Goal: Information Seeking & Learning: Stay updated

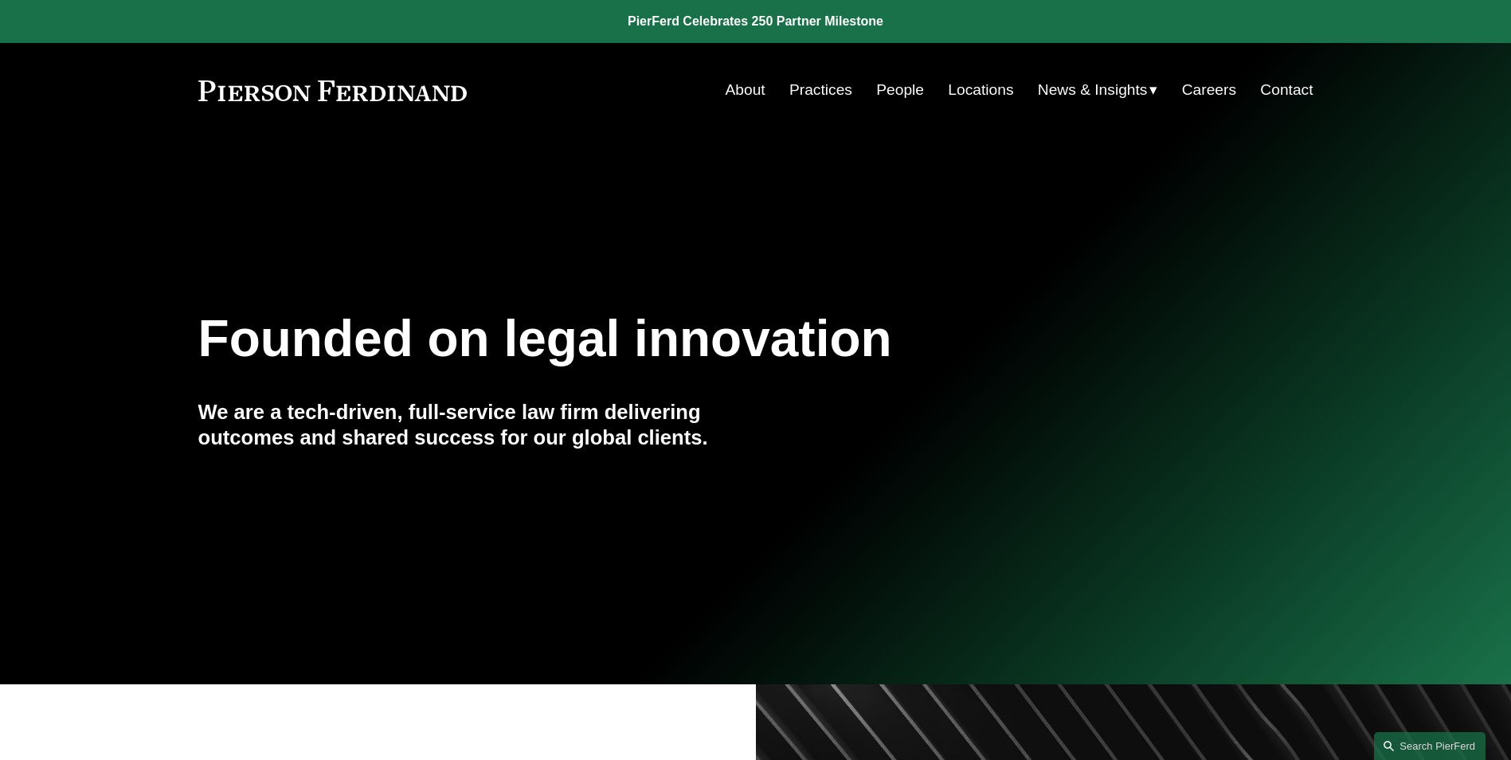
click at [0, 0] on span "Insights" at bounding box center [0, 0] width 0 height 0
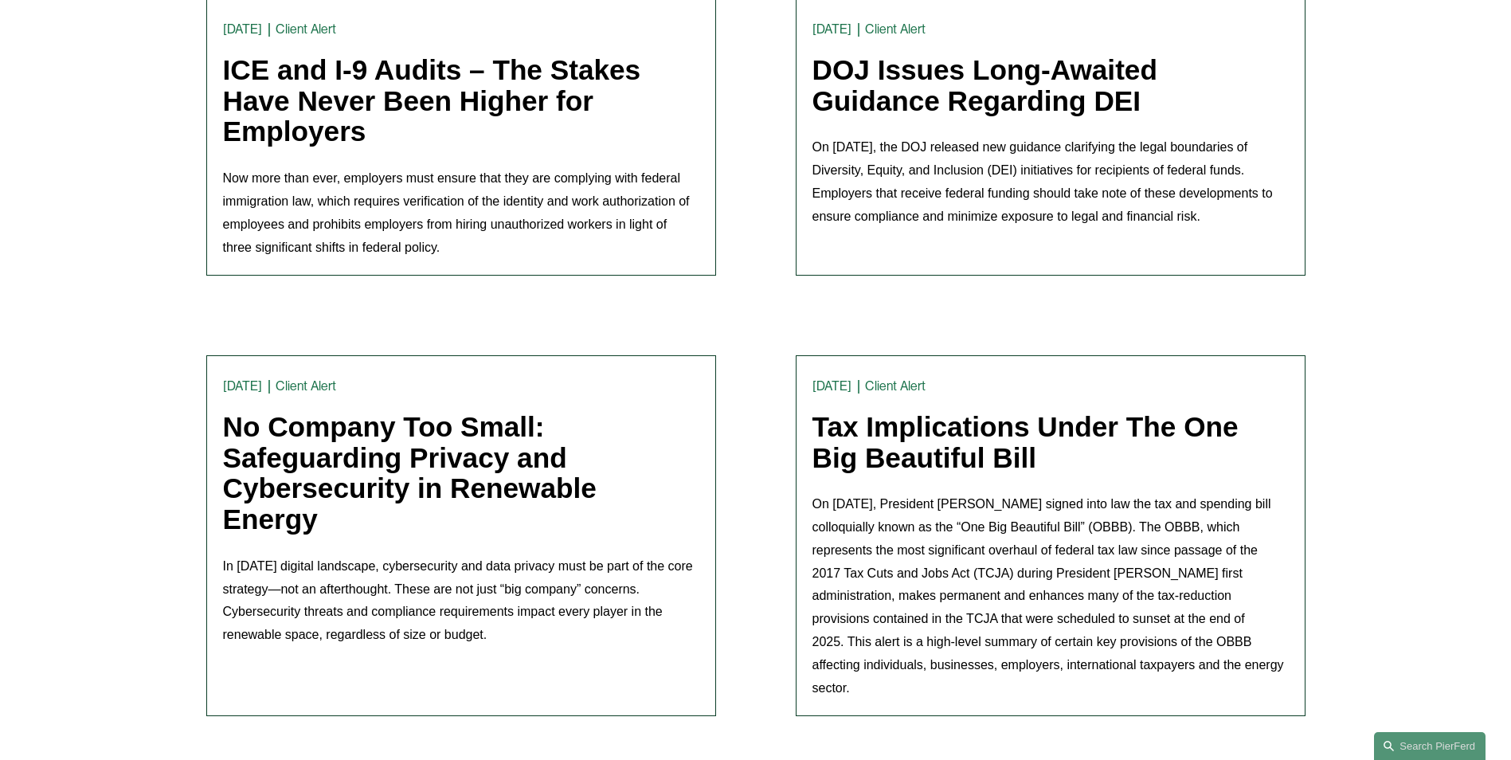
scroll to position [956, 0]
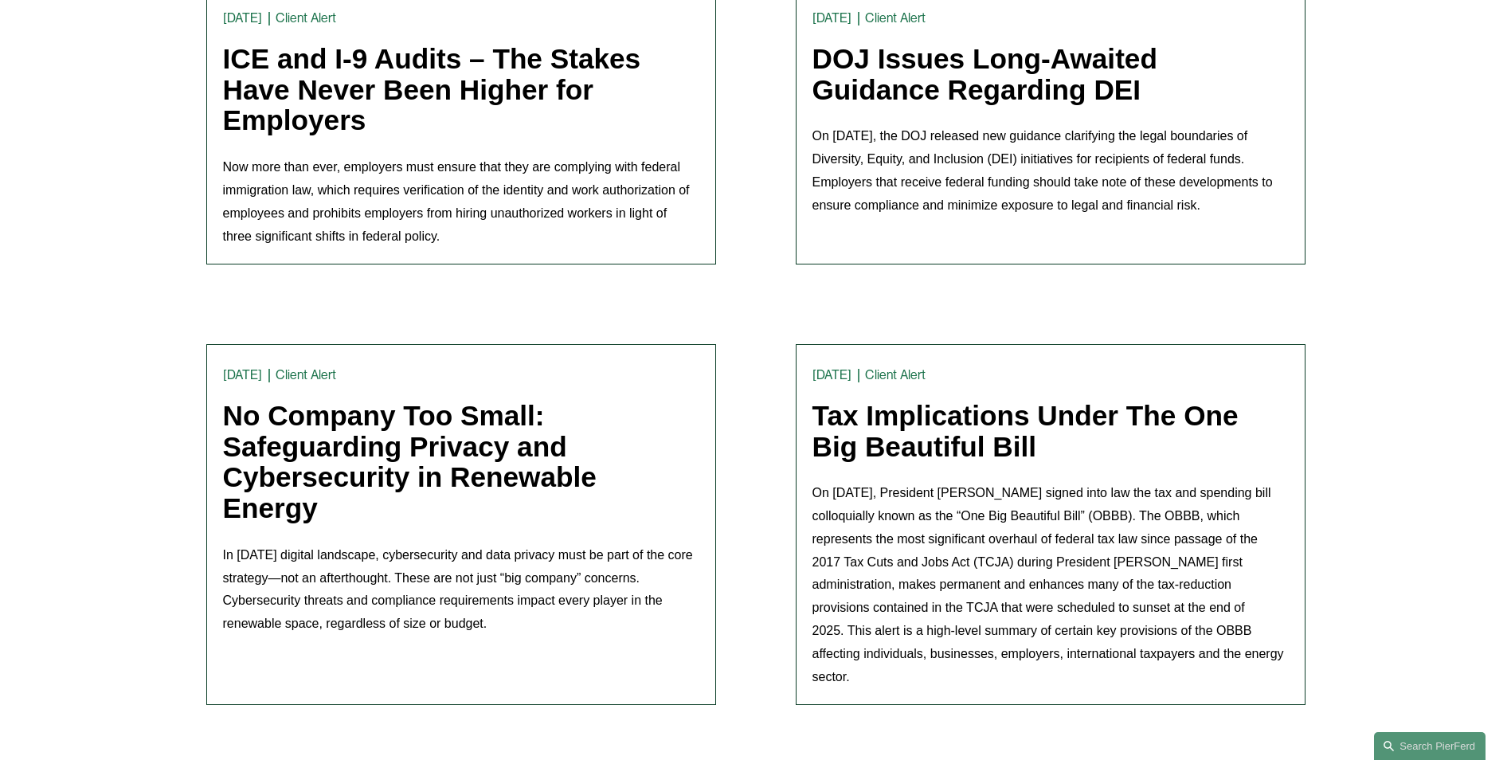
click at [484, 435] on link "No Company Too Small: Safeguarding Privacy and Cybersecurity in Renewable Energy" at bounding box center [410, 461] width 374 height 123
click at [915, 450] on link "Tax Implications Under The One Big Beautiful Bill" at bounding box center [1026, 431] width 426 height 62
click at [961, 141] on p "On [DATE], the DOJ released new guidance clarifying the legal boundaries of Div…" at bounding box center [1051, 171] width 476 height 92
click at [945, 94] on link "DOJ Issues Long-Awaited Guidance Regarding DEI" at bounding box center [985, 74] width 345 height 62
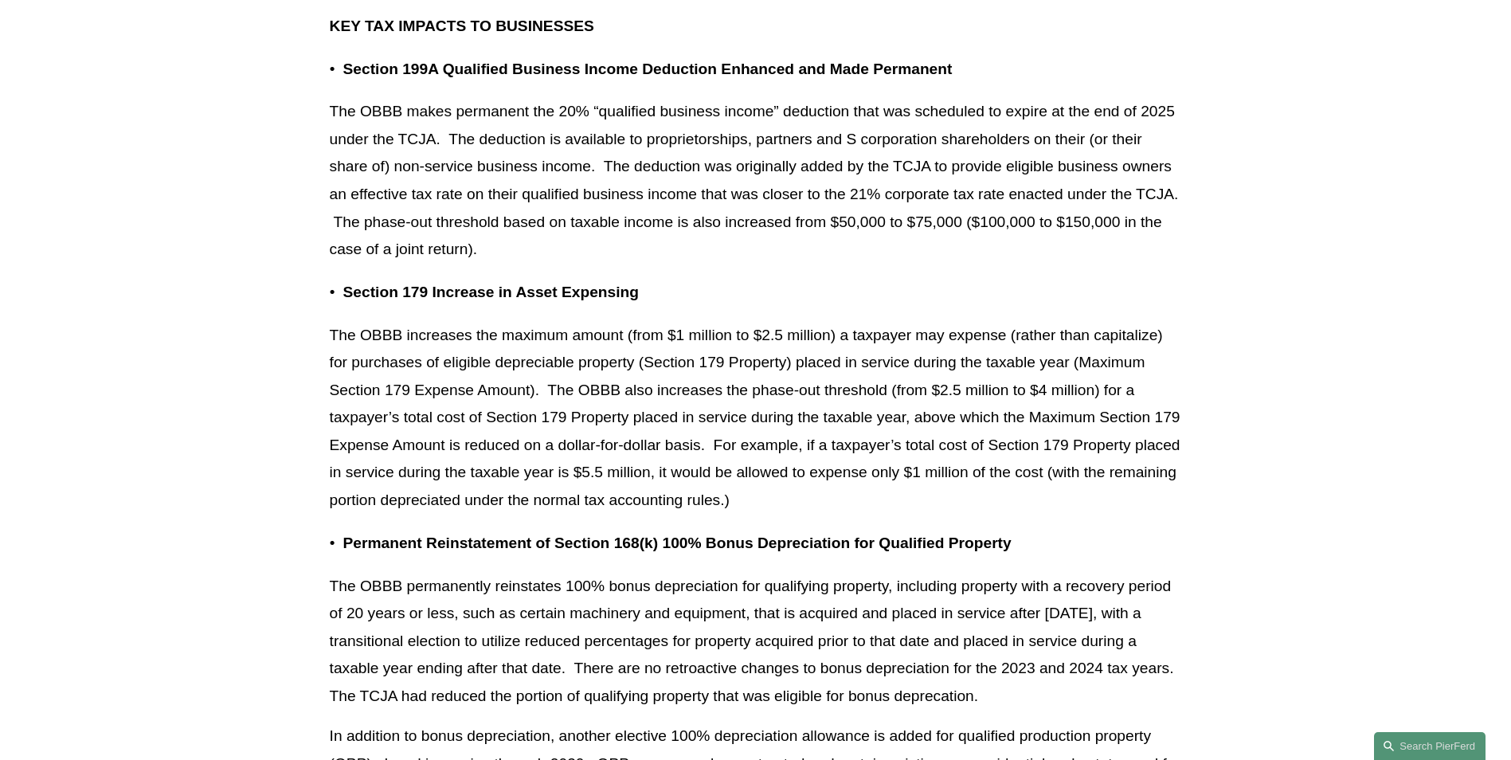
scroll to position [1514, 0]
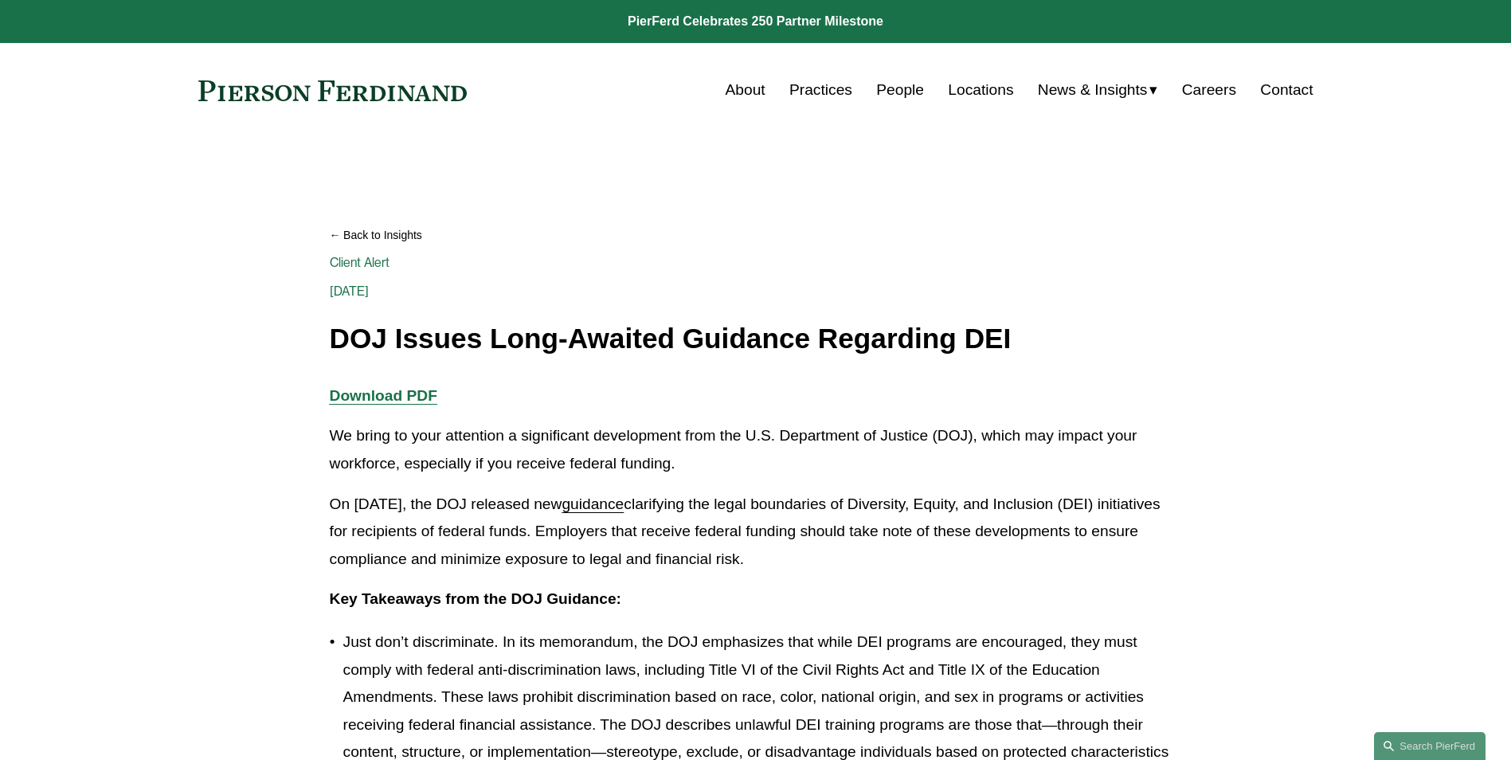
click at [367, 265] on link "Client Alert" at bounding box center [360, 262] width 61 height 15
